Goal: Find specific page/section: Find specific page/section

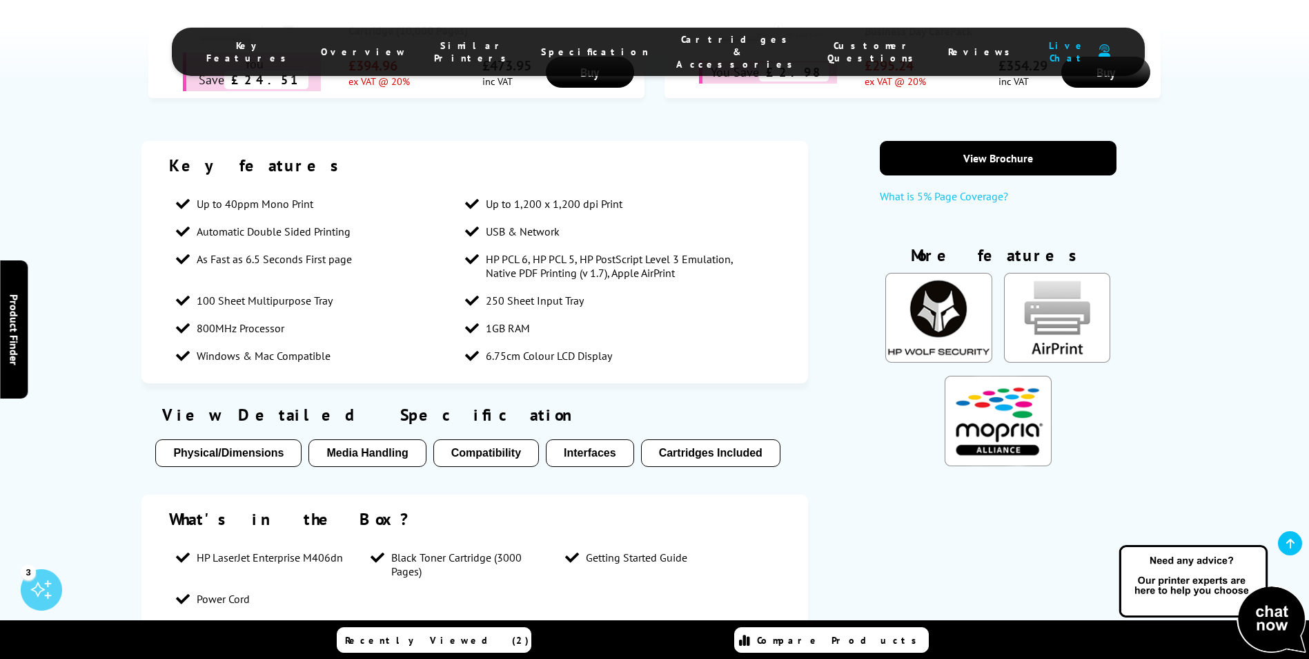
scroll to position [1243, 0]
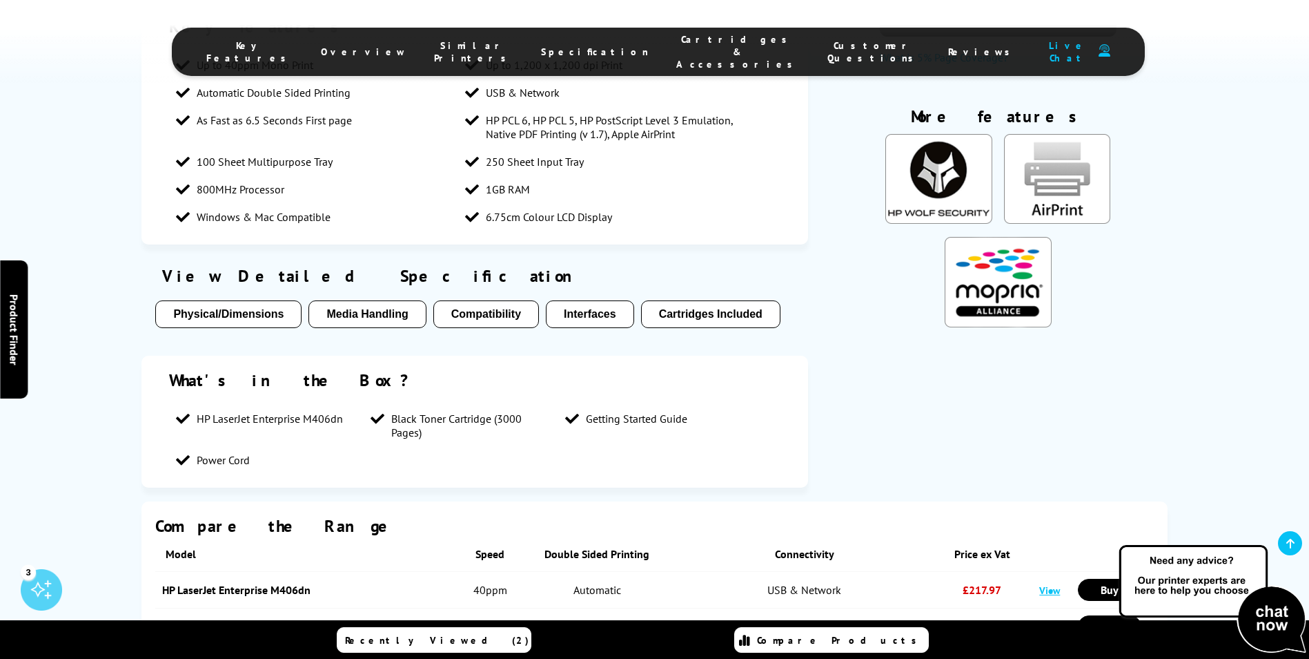
click at [732, 300] on button "Cartridges Included" at bounding box center [710, 314] width 139 height 28
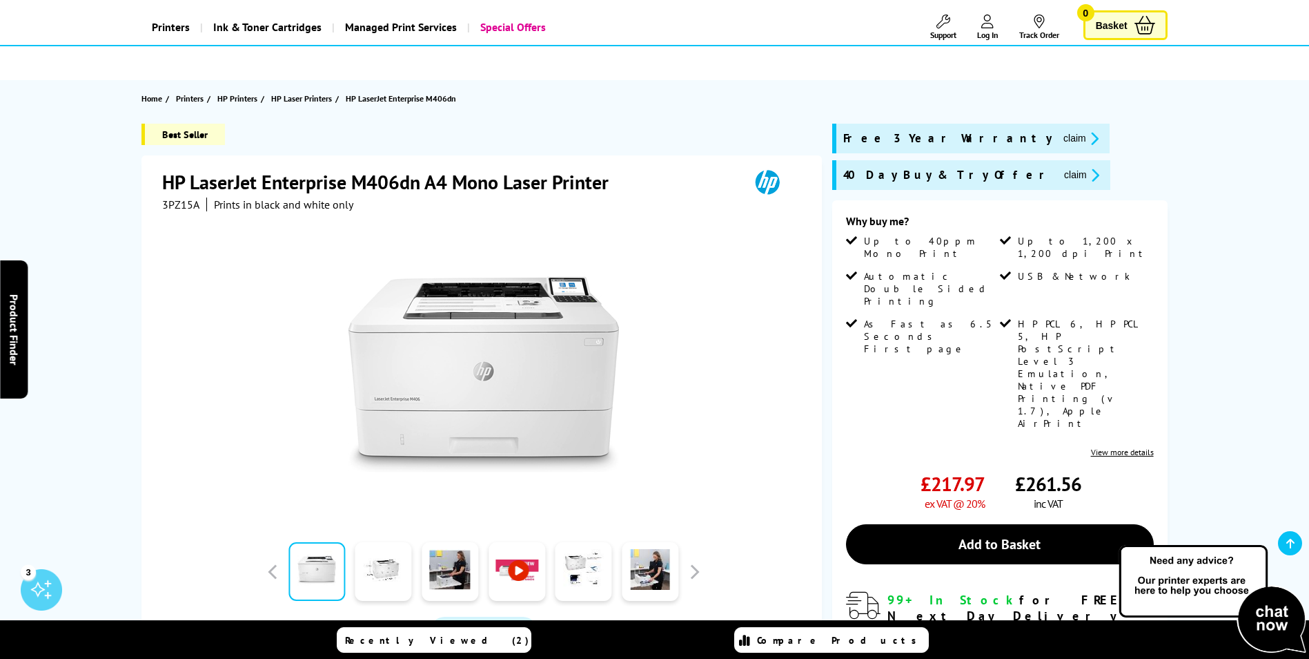
scroll to position [138, 0]
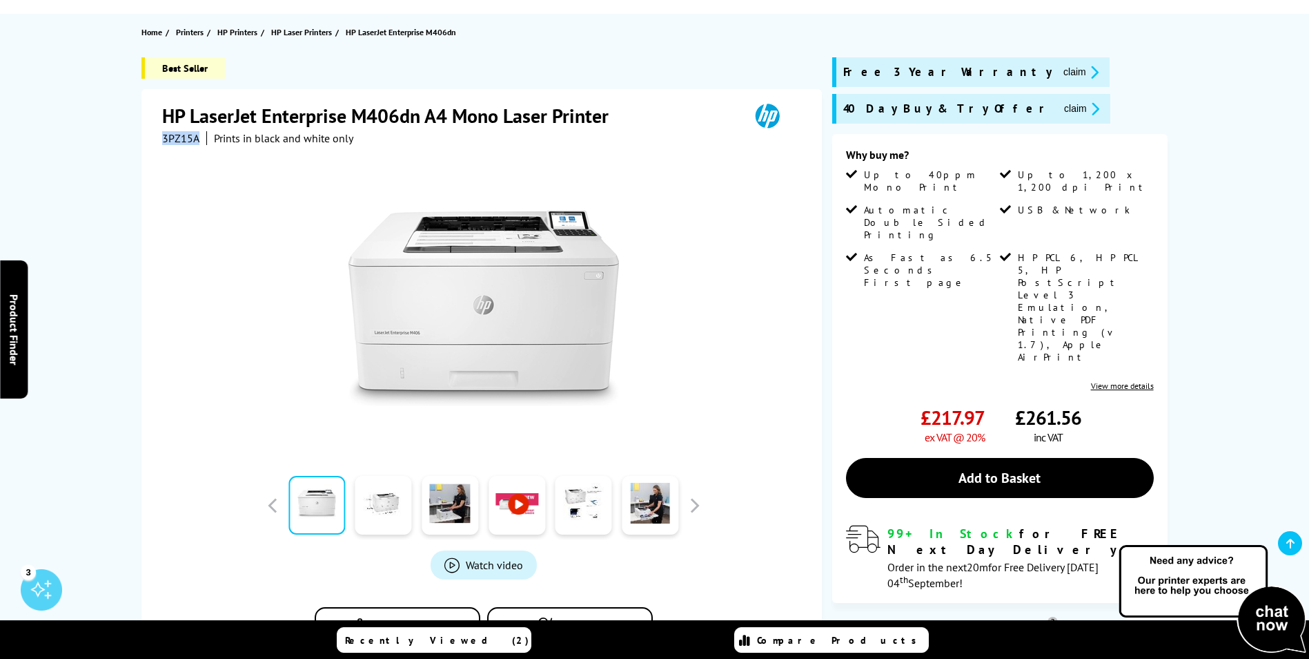
drag, startPoint x: 201, startPoint y: 142, endPoint x: 162, endPoint y: 142, distance: 39.4
click at [162, 142] on div "HP LaserJet Enterprise M406dn A4 Mono Laser Printer 3PZ15A Prints in black and …" at bounding box center [482, 386] width 681 height 595
copy span "3PZ15A"
